Goal: Use online tool/utility

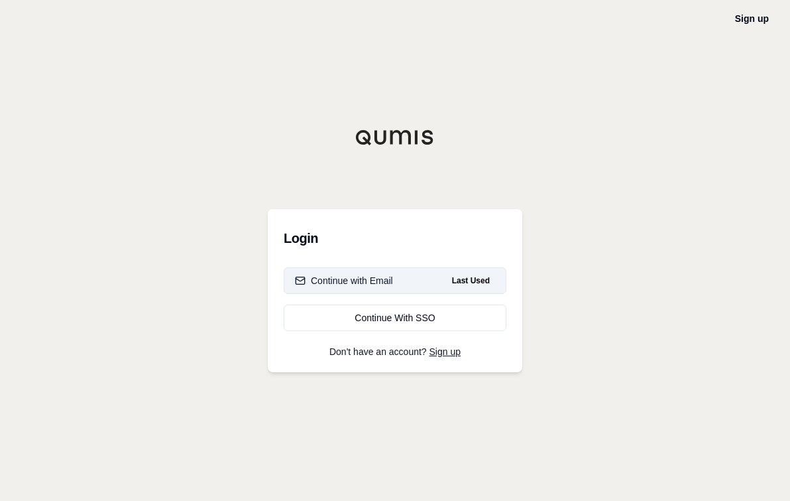
click at [346, 292] on button "Continue with Email Last Used" at bounding box center [395, 280] width 223 height 27
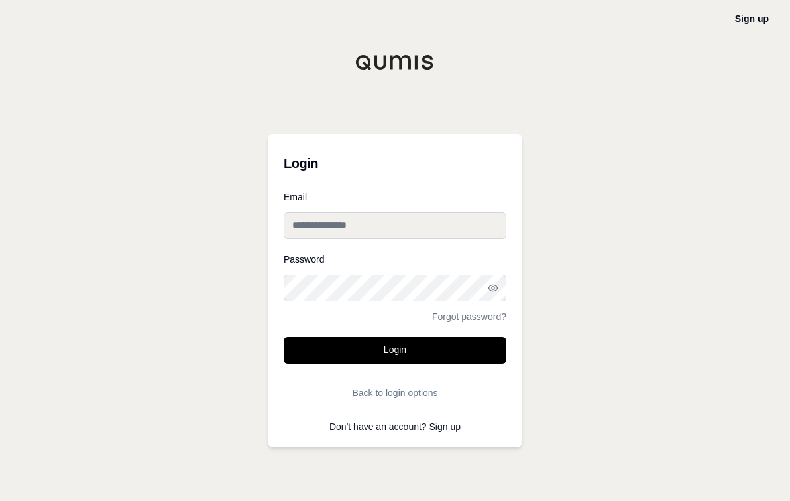
click at [307, 225] on input "Email" at bounding box center [395, 225] width 223 height 27
type input "**********"
click at [284, 337] on button "Login" at bounding box center [395, 350] width 223 height 27
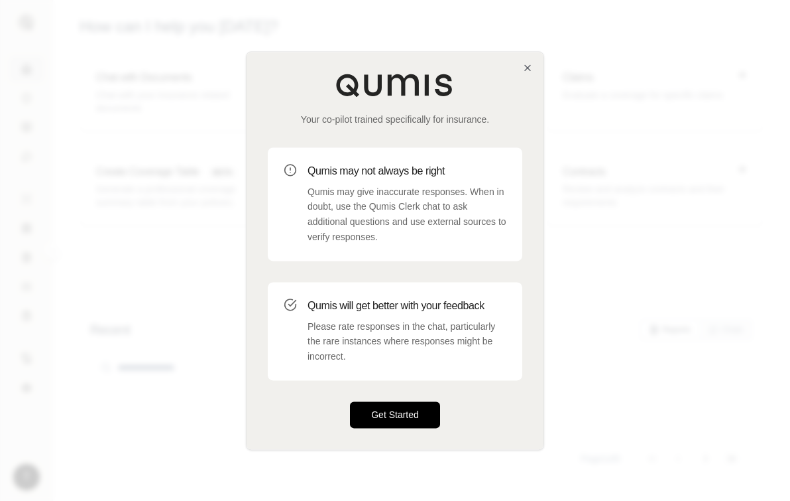
click at [376, 414] on button "Get Started" at bounding box center [395, 414] width 90 height 27
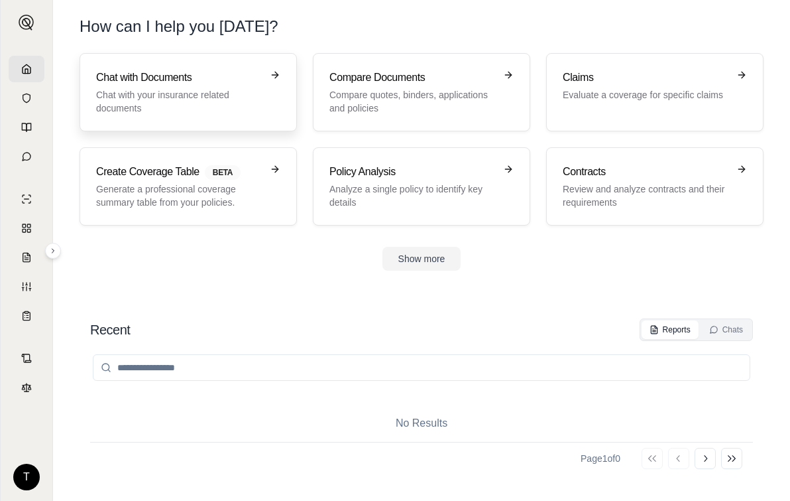
click at [148, 91] on p "Chat with your insurance related documents" at bounding box center [179, 101] width 166 height 27
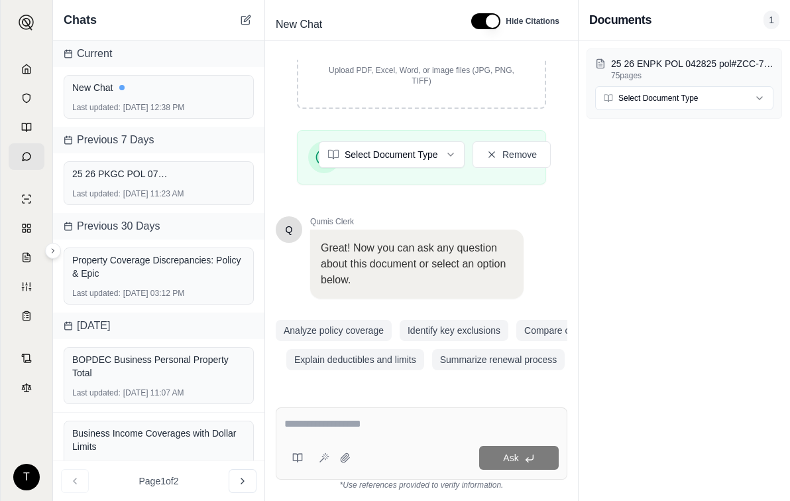
scroll to position [296, 0]
click at [271, 284] on div "Q Qumis Clerk 👋 Welcome!! I'm your personal insurance clerk. I've been trained …" at bounding box center [421, 222] width 313 height 347
click at [300, 421] on textarea at bounding box center [421, 424] width 274 height 16
paste textarea "**********"
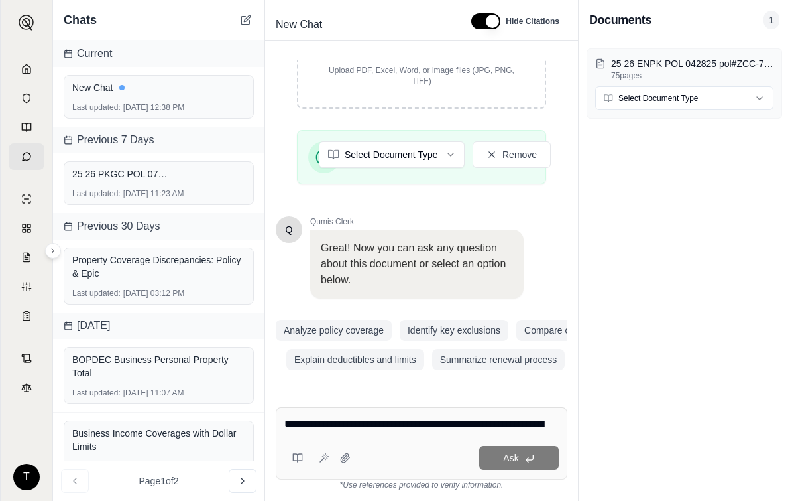
scroll to position [45, 0]
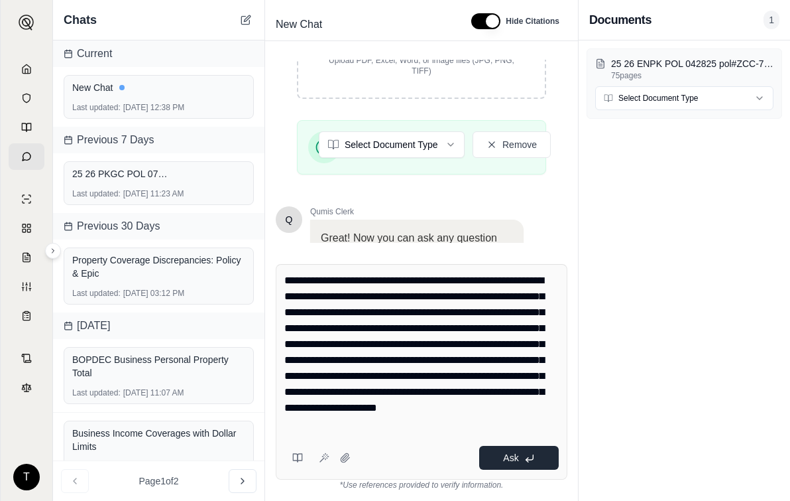
type textarea "**********"
click at [519, 456] on button "Ask" at bounding box center [519, 458] width 80 height 24
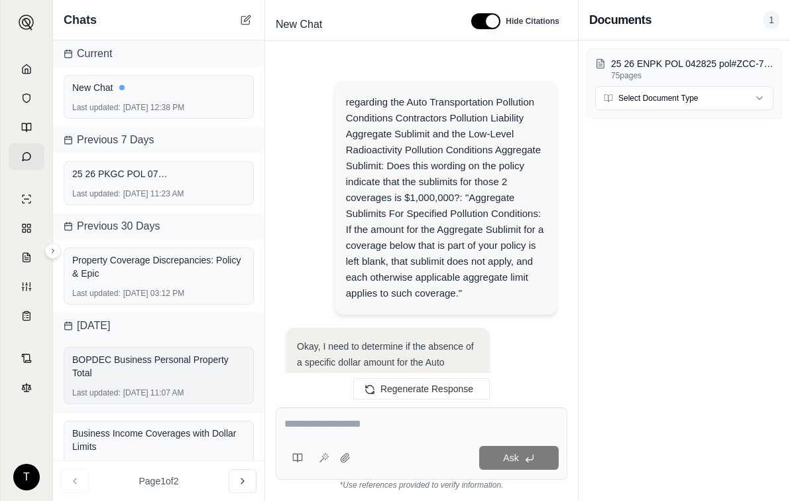
scroll to position [2255, 0]
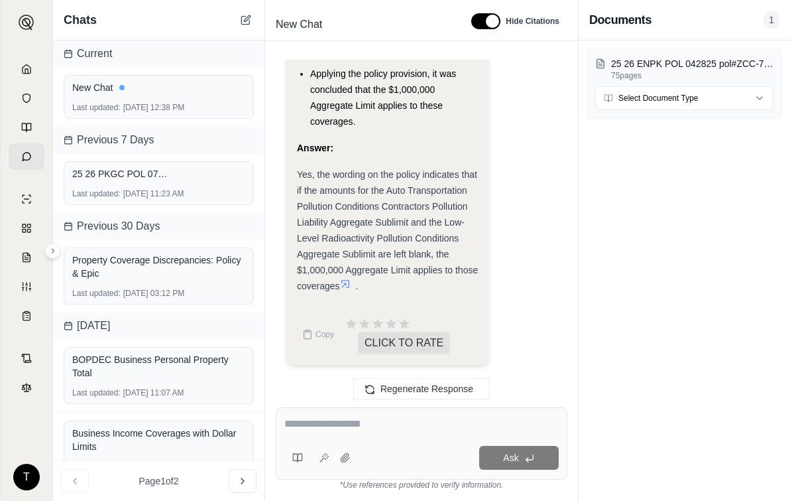
click at [670, 234] on div "25 26 ENPK POL 042825 pol#ZCC-71N87878-25-SK.pdf 75 pages Select Document Type" at bounding box center [684, 270] width 211 height 460
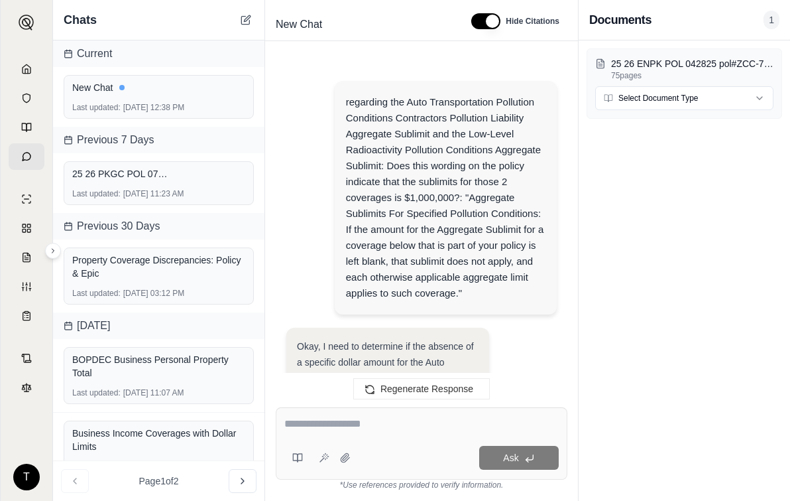
scroll to position [2352, 0]
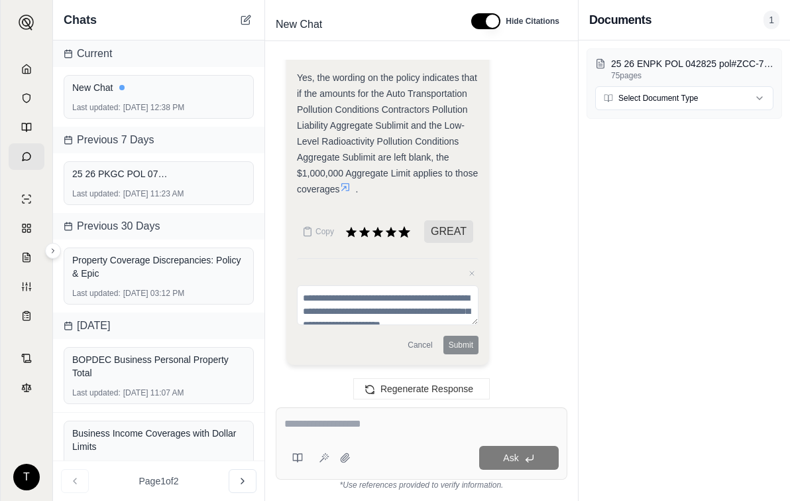
click at [404, 233] on icon at bounding box center [404, 231] width 12 height 11
click at [406, 231] on icon at bounding box center [404, 231] width 12 height 11
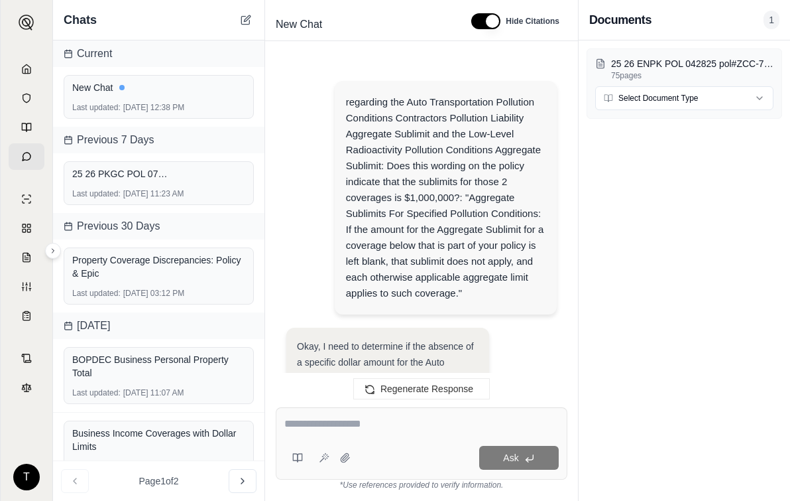
scroll to position [2255, 0]
